Goal: Transaction & Acquisition: Purchase product/service

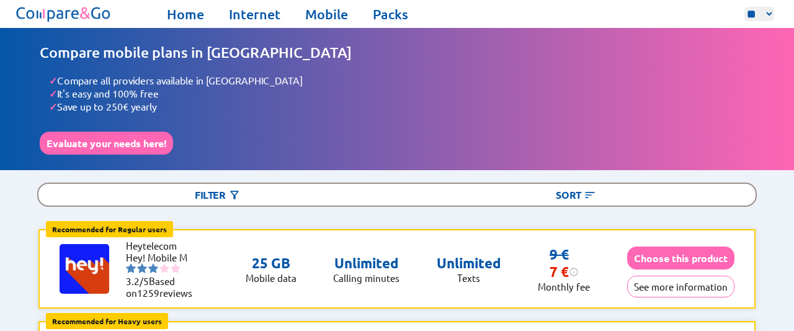
drag, startPoint x: 788, startPoint y: 6, endPoint x: 791, endPoint y: 14, distance: 9.2
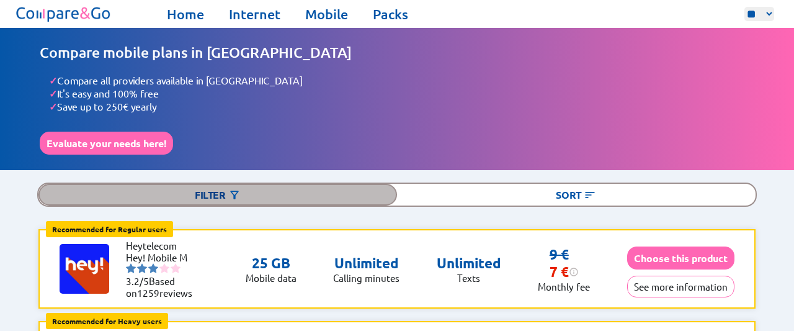
click at [227, 192] on div "Filter" at bounding box center [217, 195] width 359 height 22
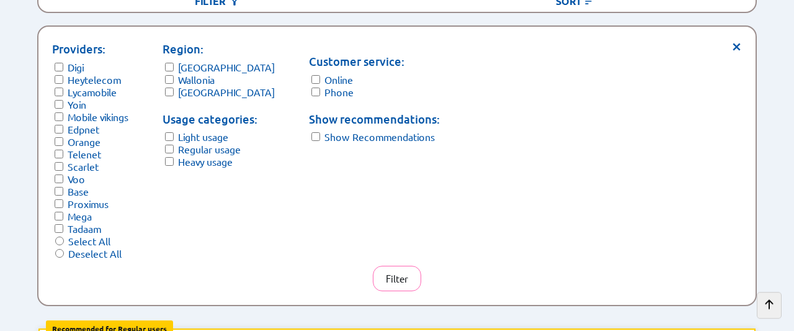
scroll to position [239, 0]
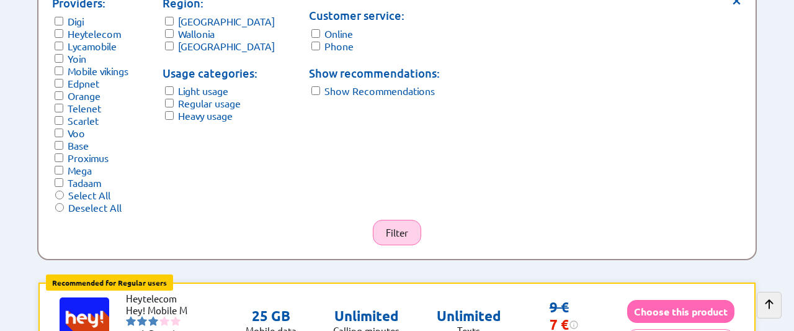
click at [384, 226] on button "Filter" at bounding box center [397, 232] width 48 height 25
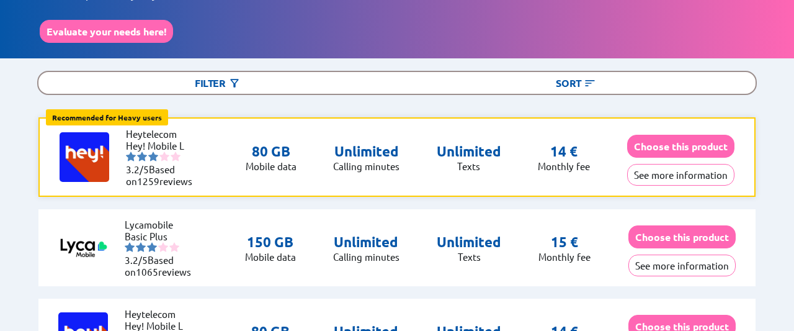
scroll to position [117, 0]
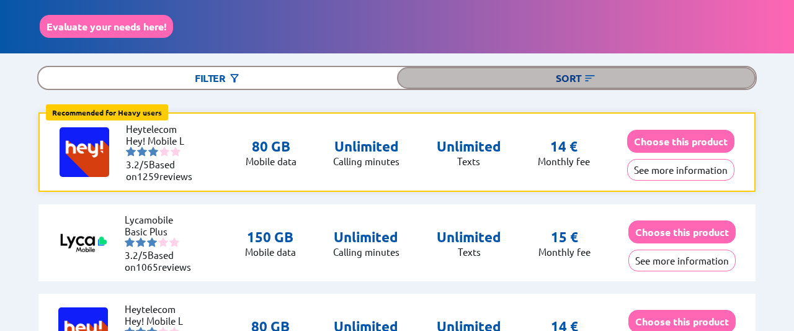
click at [590, 74] on img at bounding box center [590, 78] width 12 height 12
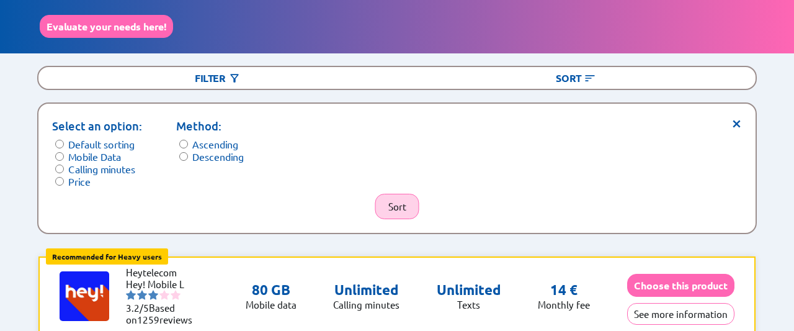
click at [394, 200] on button "Sort" at bounding box center [397, 206] width 44 height 25
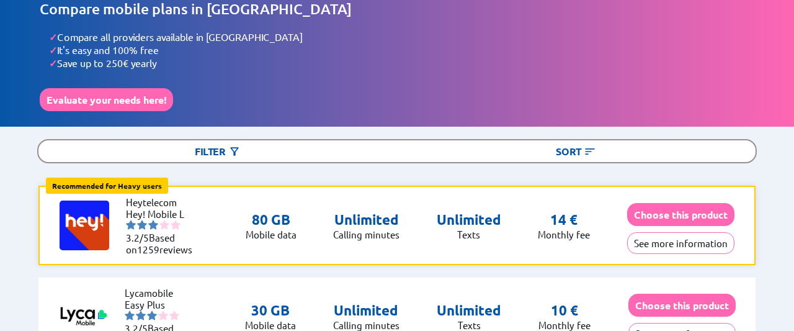
scroll to position [0, 0]
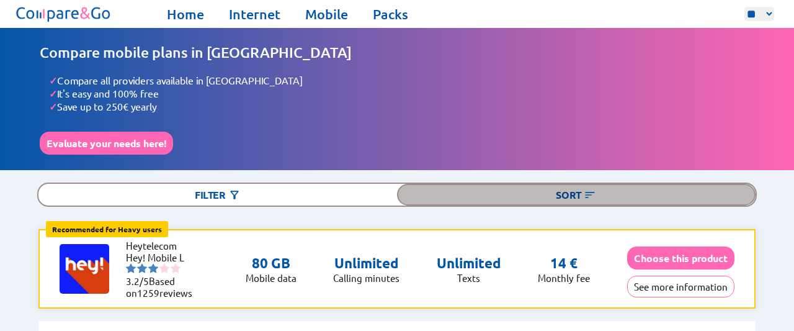
click at [588, 189] on img at bounding box center [590, 195] width 12 height 12
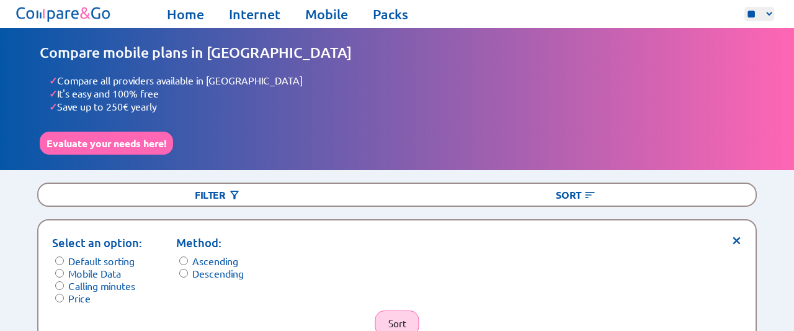
click at [402, 311] on button "Sort" at bounding box center [397, 322] width 44 height 25
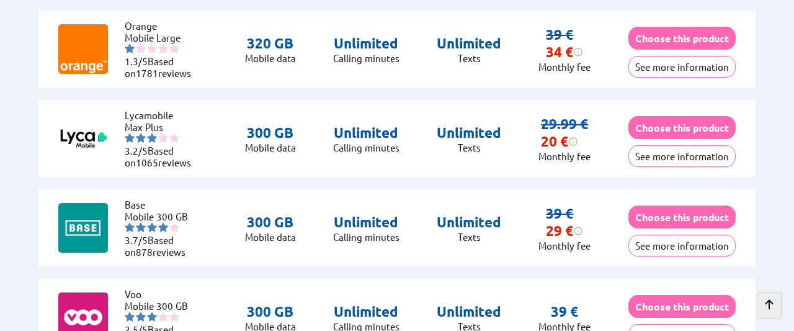
scroll to position [658, 0]
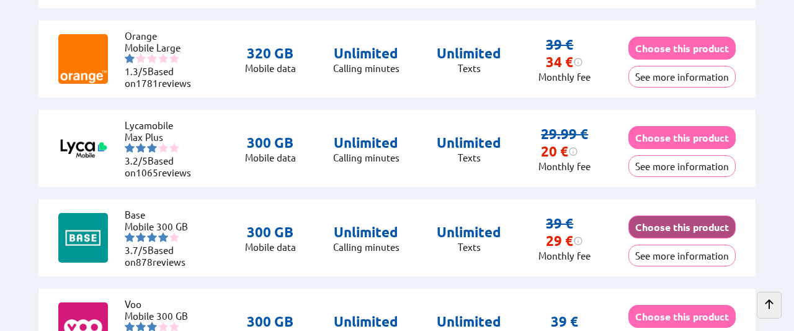
click at [664, 224] on button "Choose this product" at bounding box center [681, 226] width 107 height 23
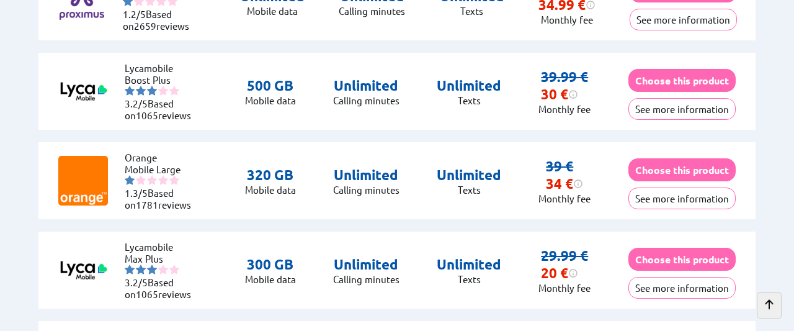
scroll to position [531, 0]
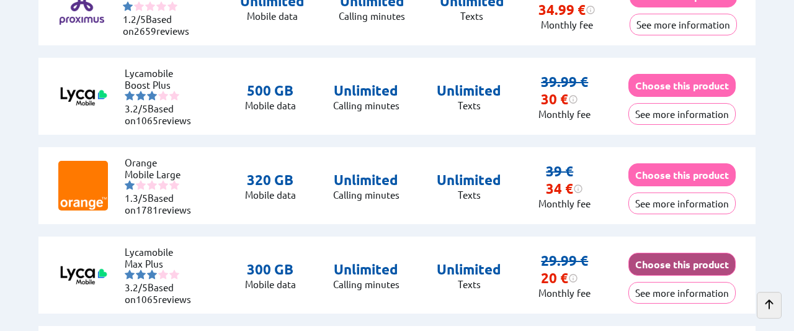
click at [675, 262] on button "Choose this product" at bounding box center [681, 263] width 107 height 23
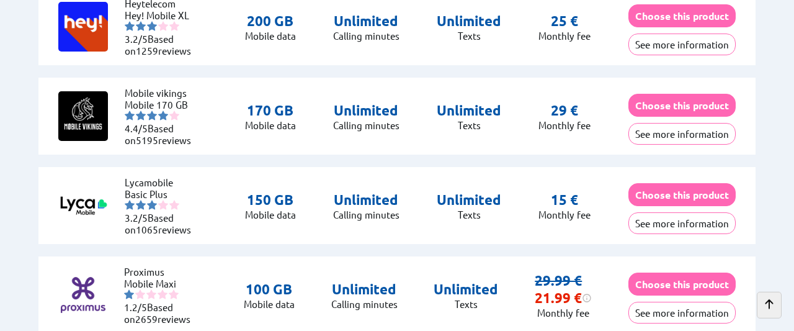
scroll to position [1052, 0]
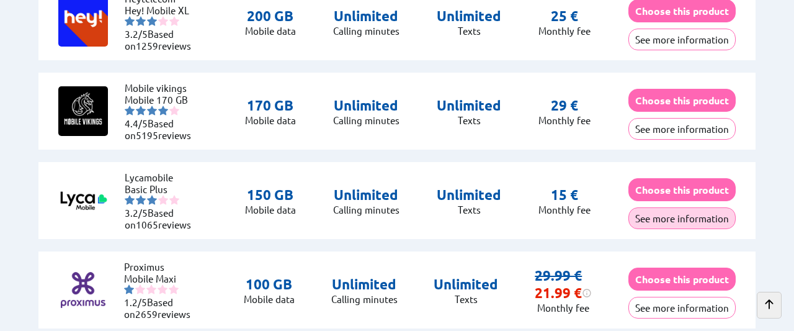
click at [674, 213] on button "See more information" at bounding box center [681, 218] width 107 height 22
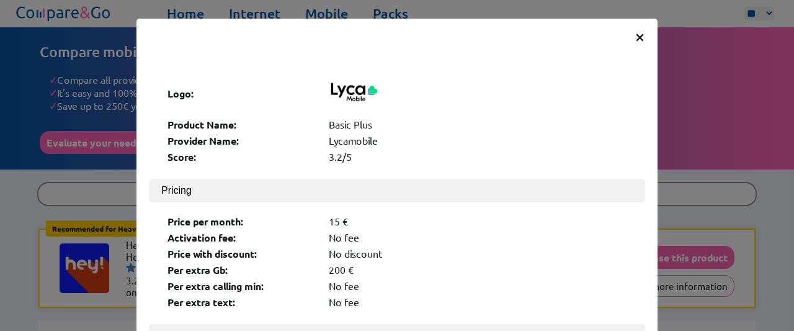
scroll to position [0, 0]
click at [640, 35] on span "×" at bounding box center [640, 36] width 11 height 22
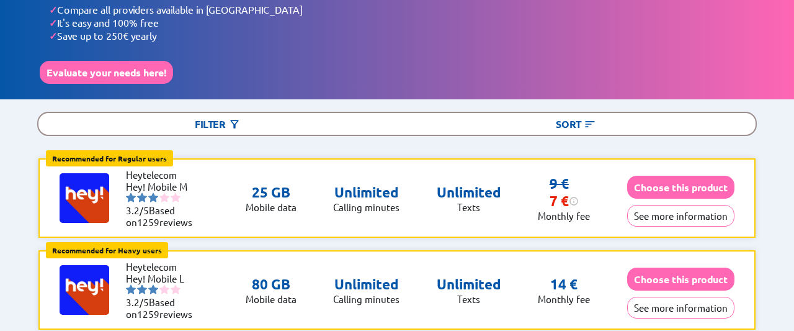
scroll to position [53, 0]
